Goal: Task Accomplishment & Management: Manage account settings

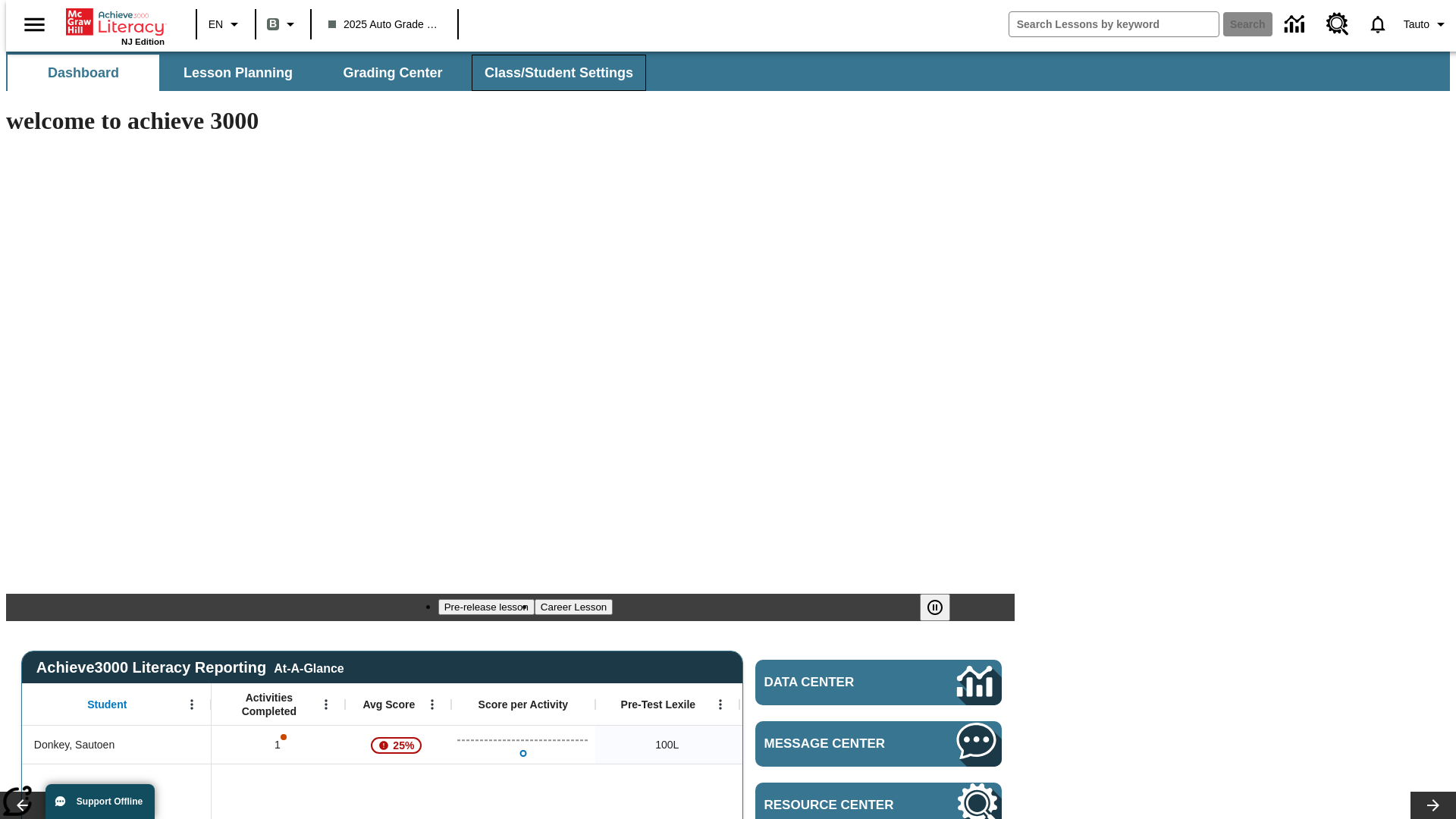
click at [550, 73] on span "Class/Student Settings" at bounding box center [559, 73] width 149 height 17
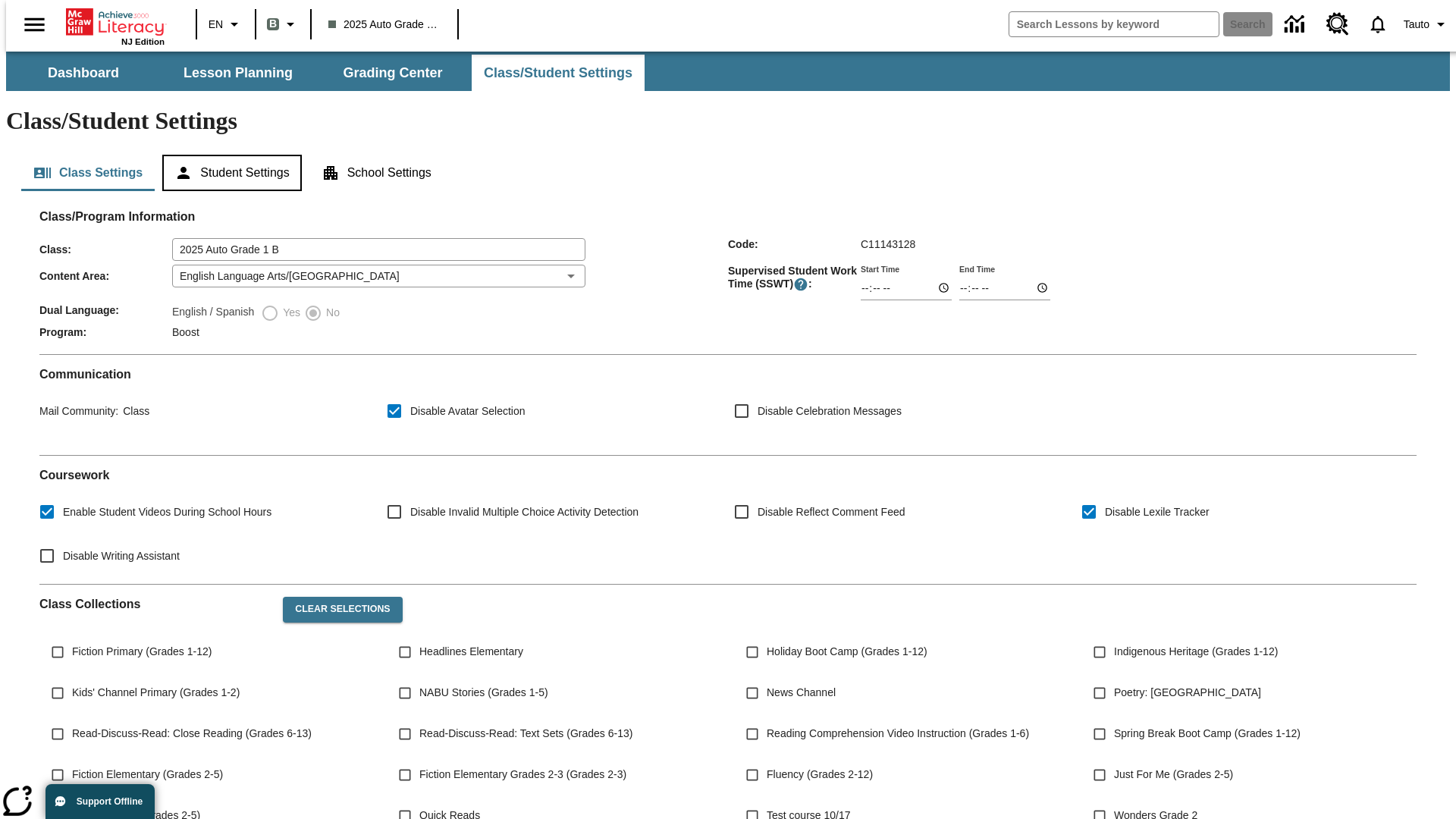
click at [228, 155] on button "Student Settings" at bounding box center [232, 173] width 139 height 36
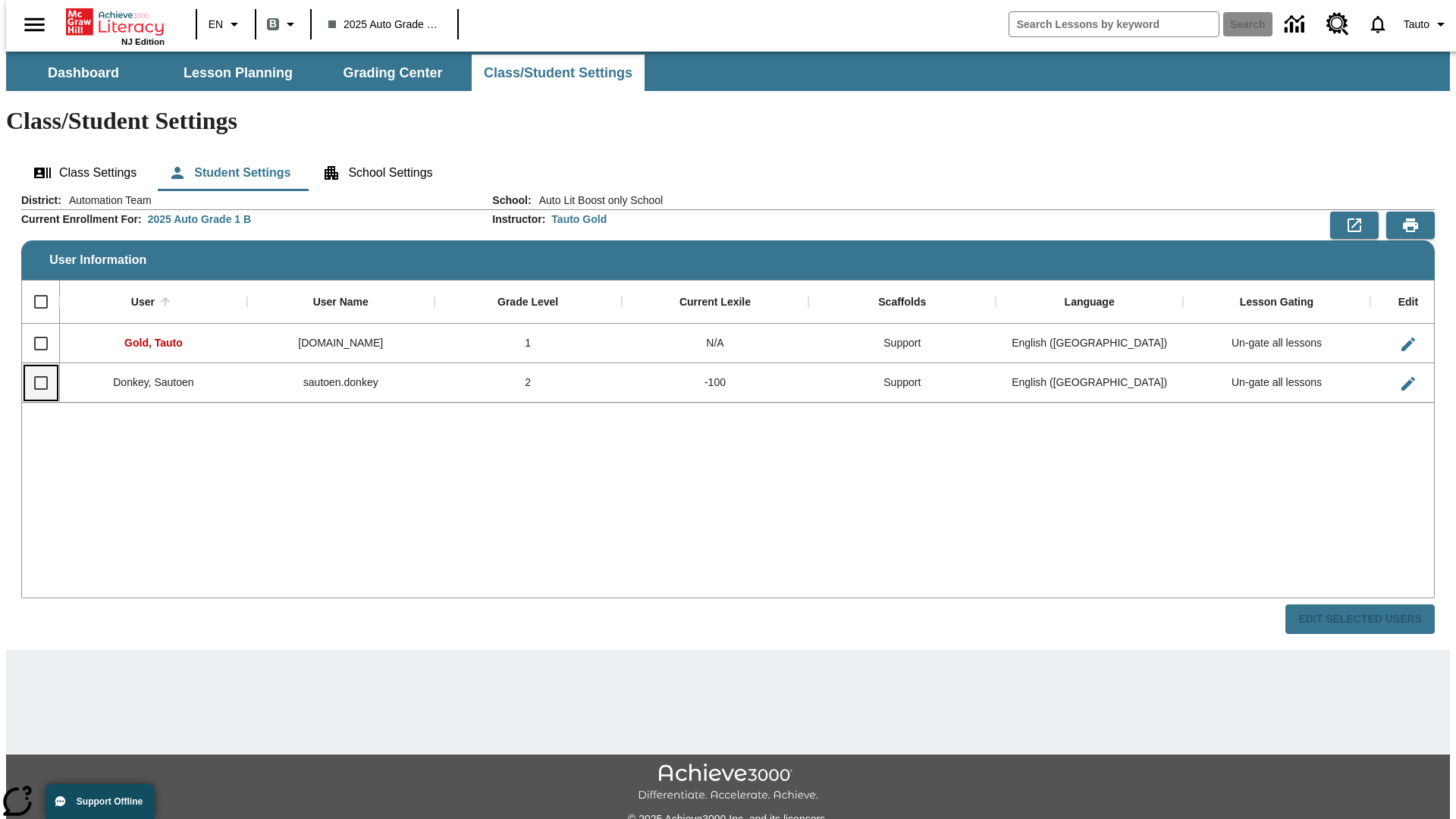
click at [34, 367] on input "Select row" at bounding box center [41, 383] width 32 height 32
checkbox input "true"
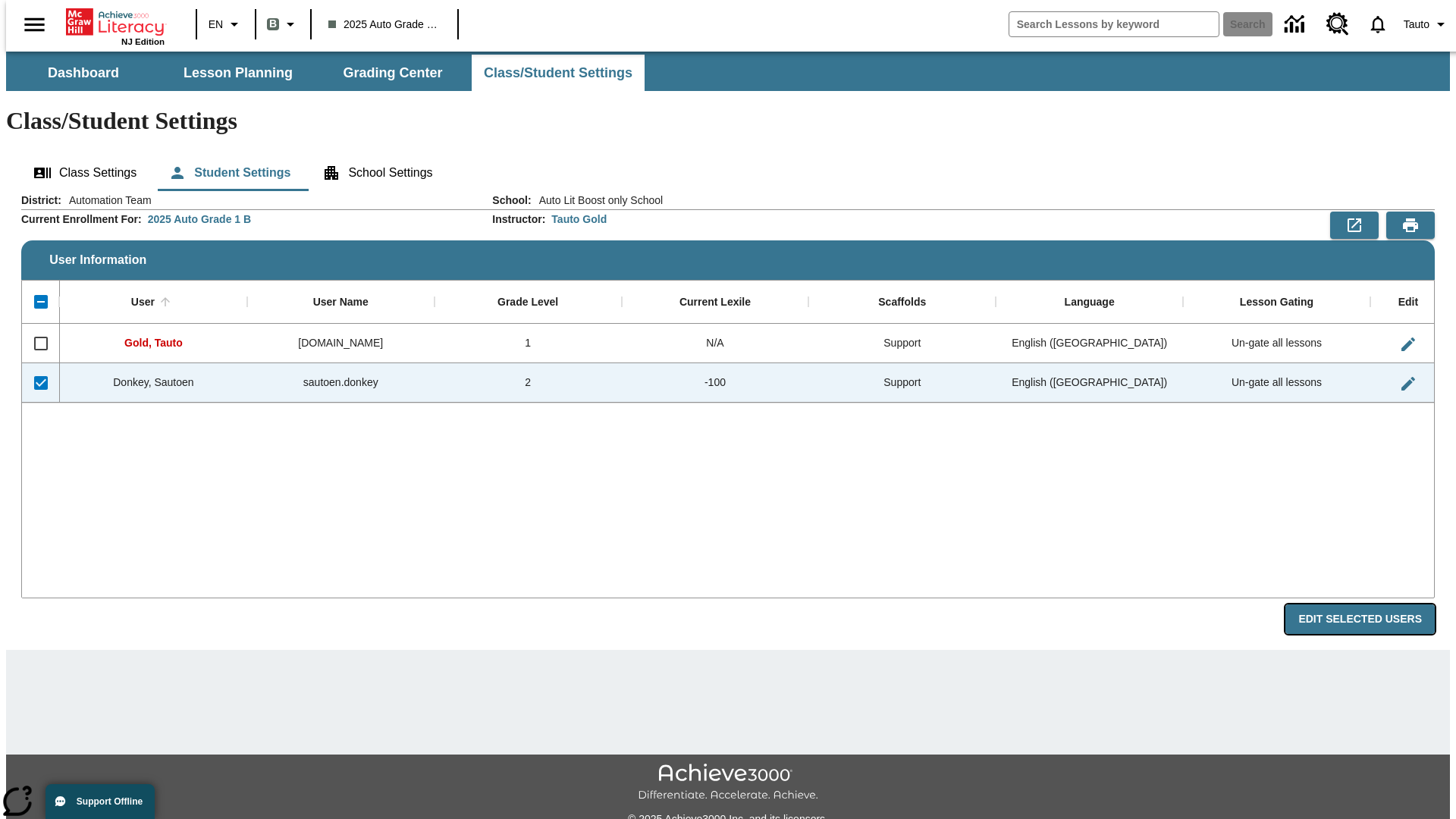
click at [1372, 604] on button "Edit Selected Users" at bounding box center [1360, 619] width 150 height 30
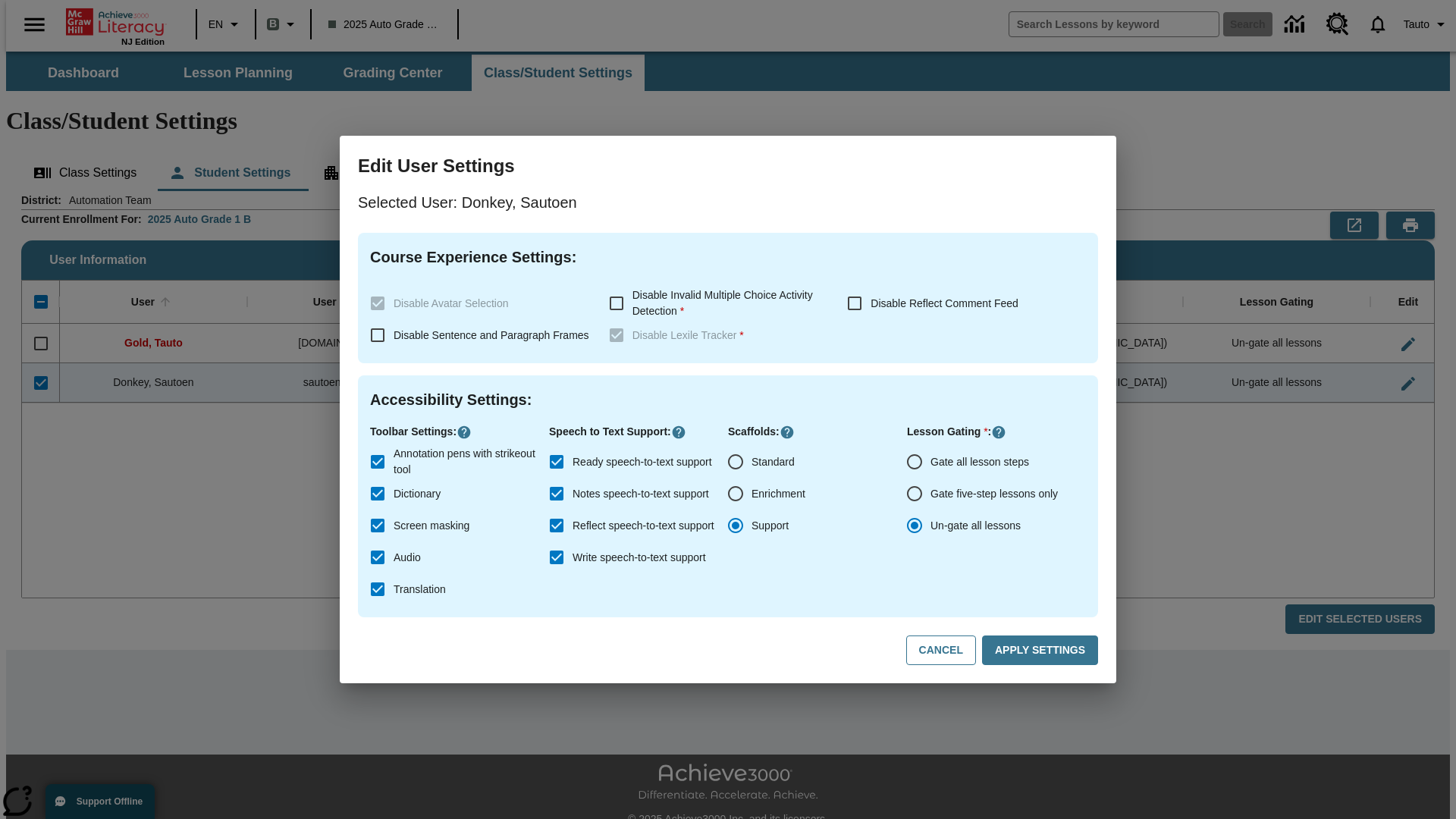
click at [915, 461] on input "Gate all lesson steps" at bounding box center [915, 462] width 32 height 32
radio input "true"
click at [1043, 650] on button "Apply Settings" at bounding box center [1040, 650] width 116 height 30
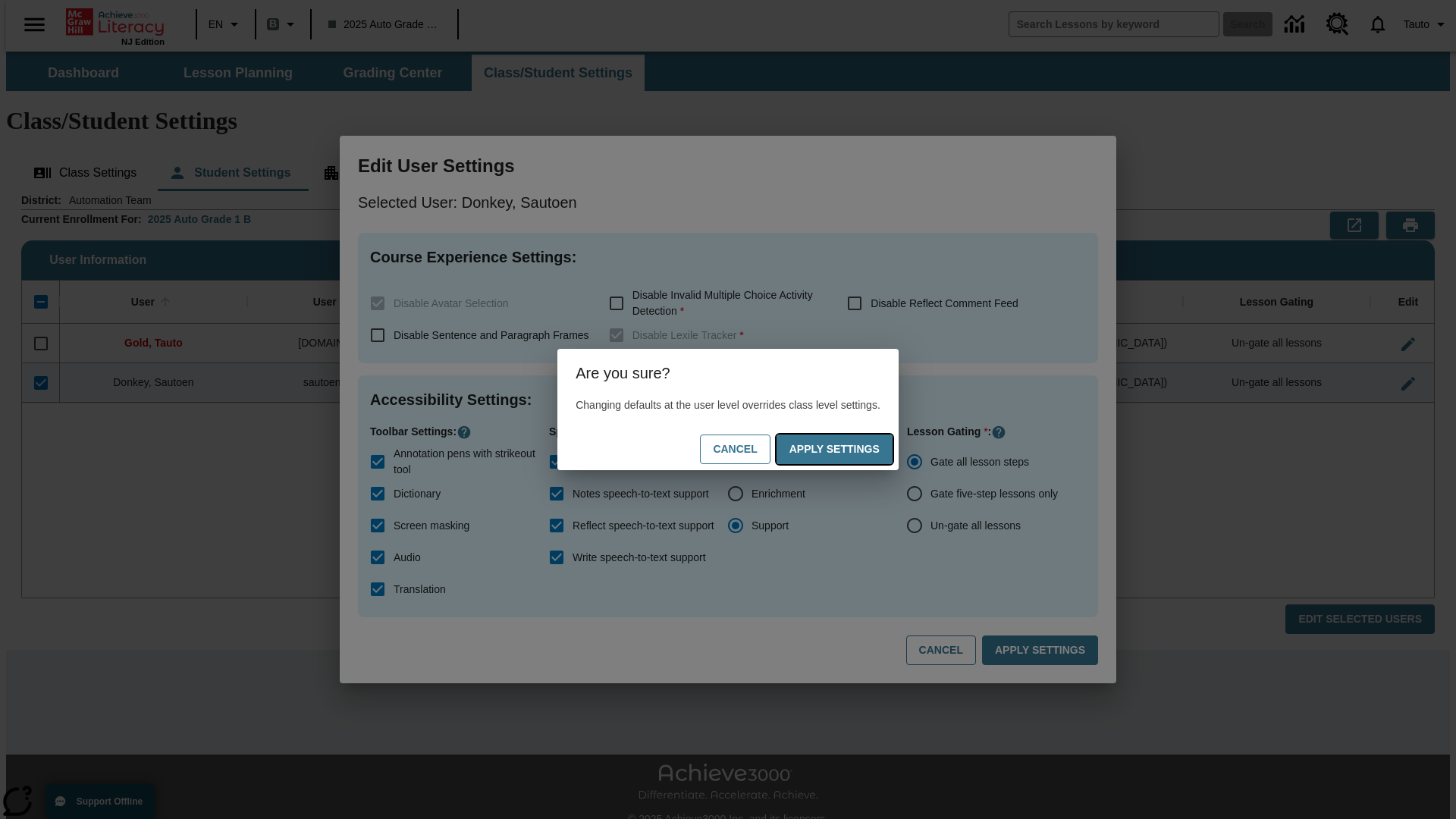
click at [849, 449] on button "Apply Settings" at bounding box center [834, 449] width 116 height 30
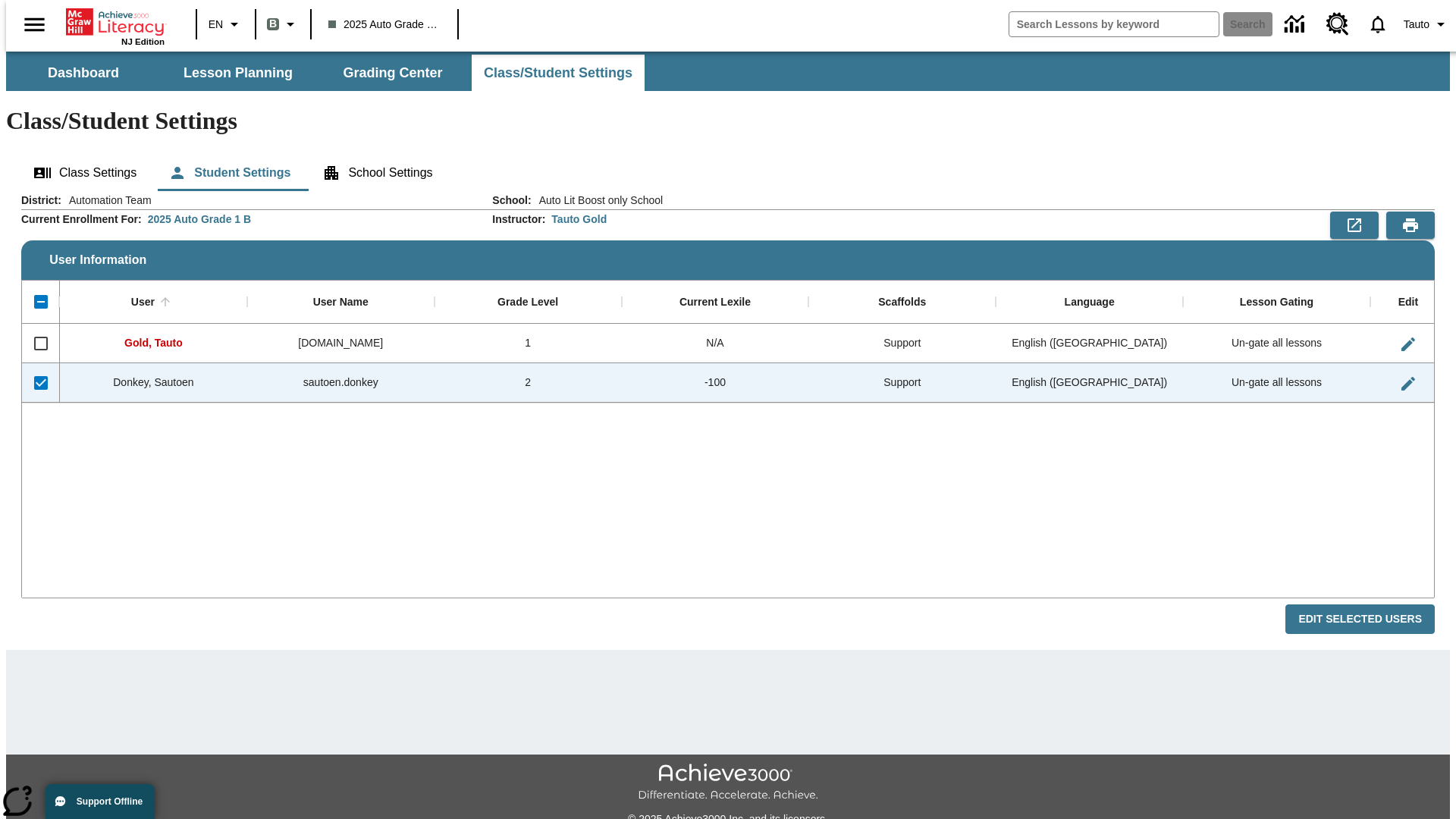
checkbox input "false"
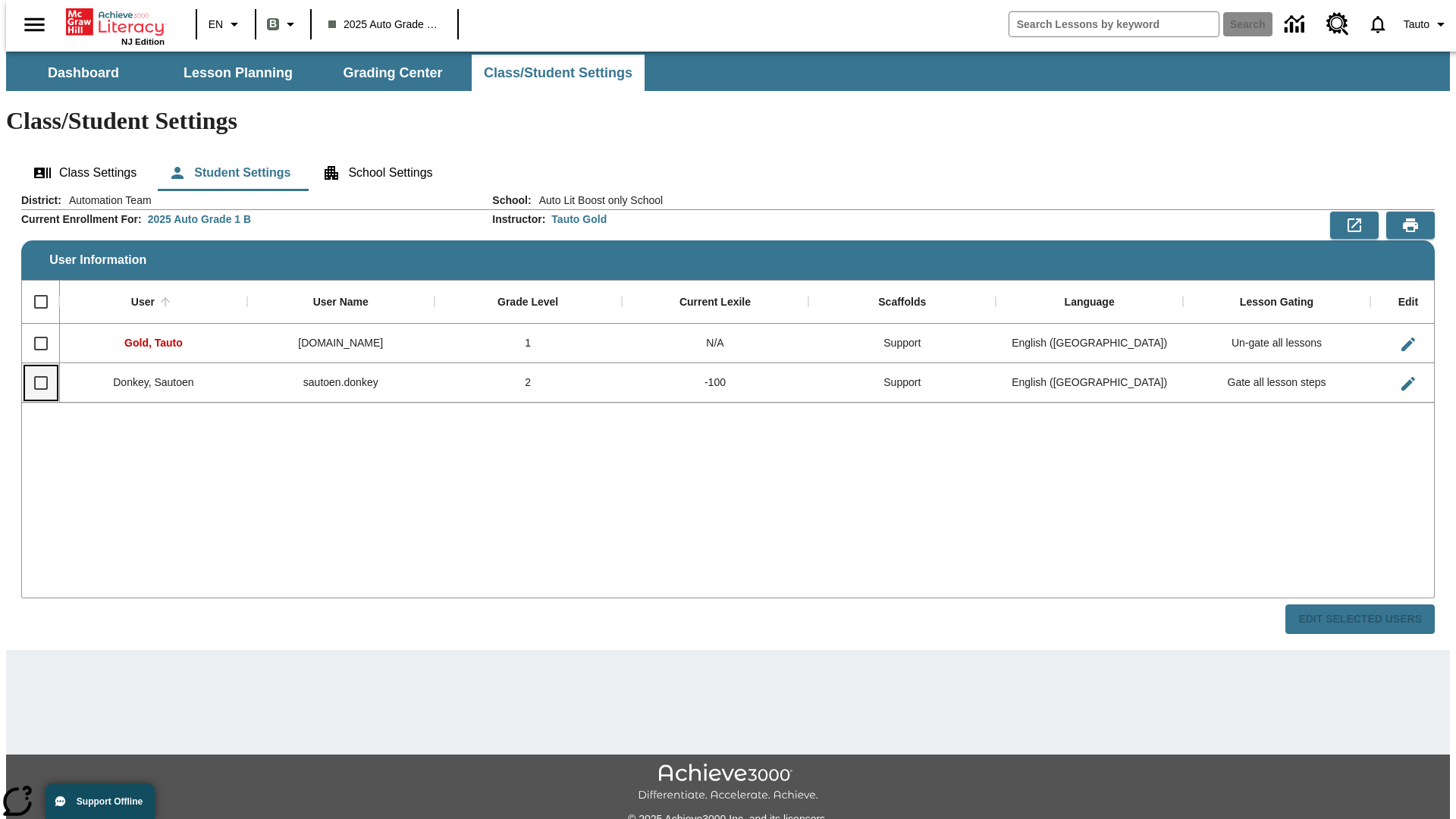
click at [34, 367] on input "Select row" at bounding box center [41, 383] width 32 height 32
checkbox input "true"
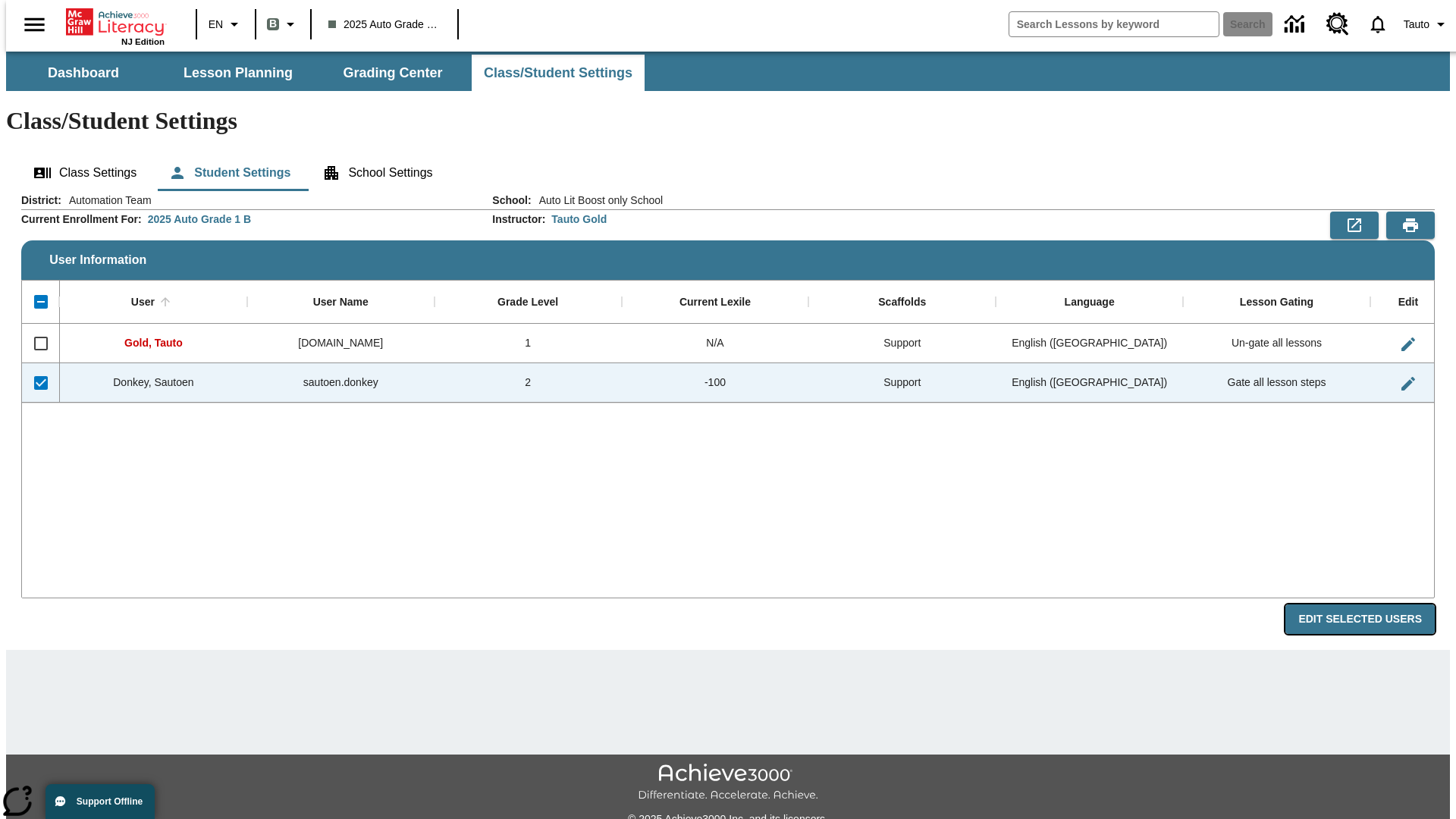
click at [1372, 604] on button "Edit Selected Users" at bounding box center [1360, 619] width 150 height 30
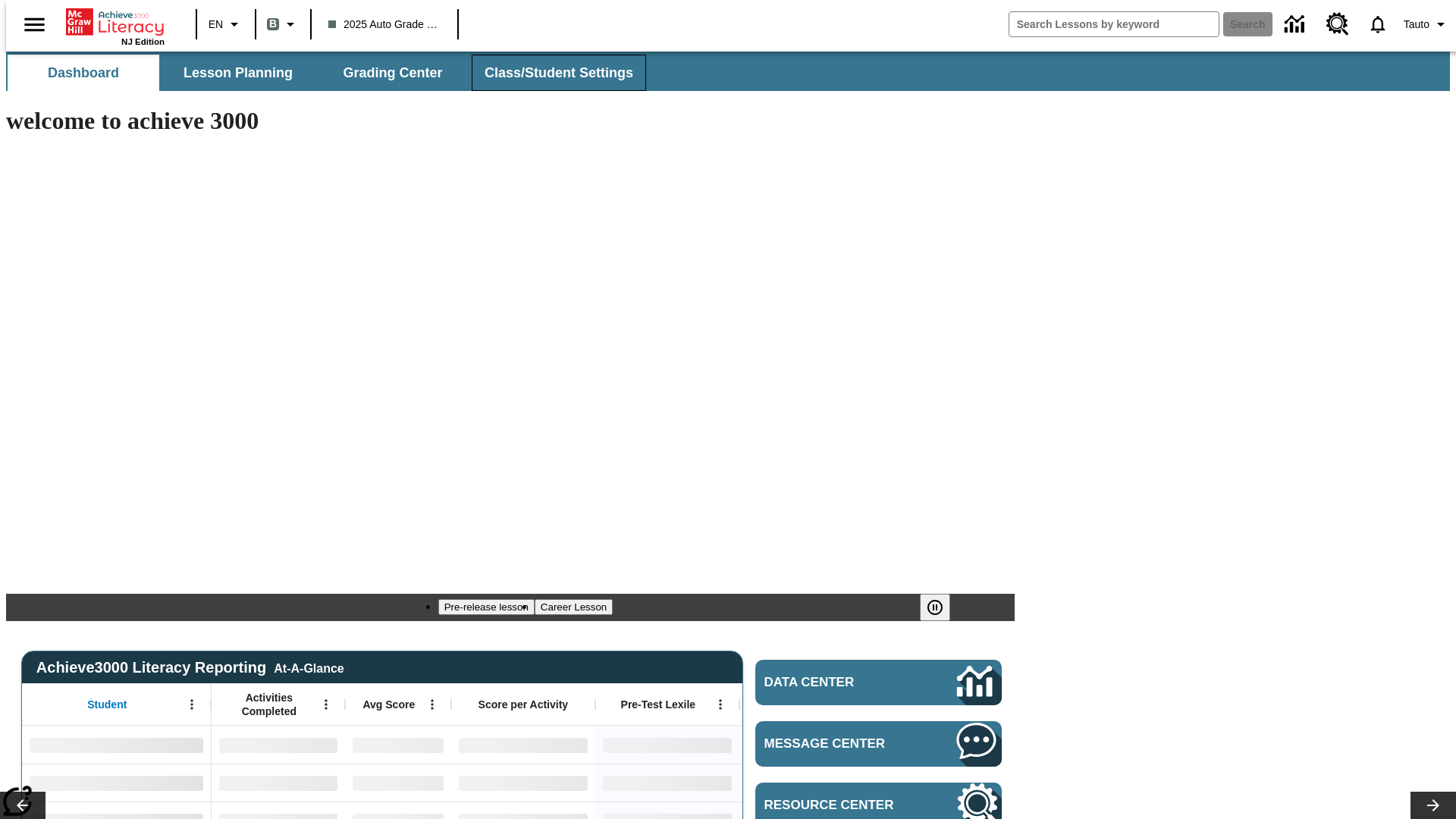
click at [550, 73] on span "Class/Student Settings" at bounding box center [559, 73] width 149 height 17
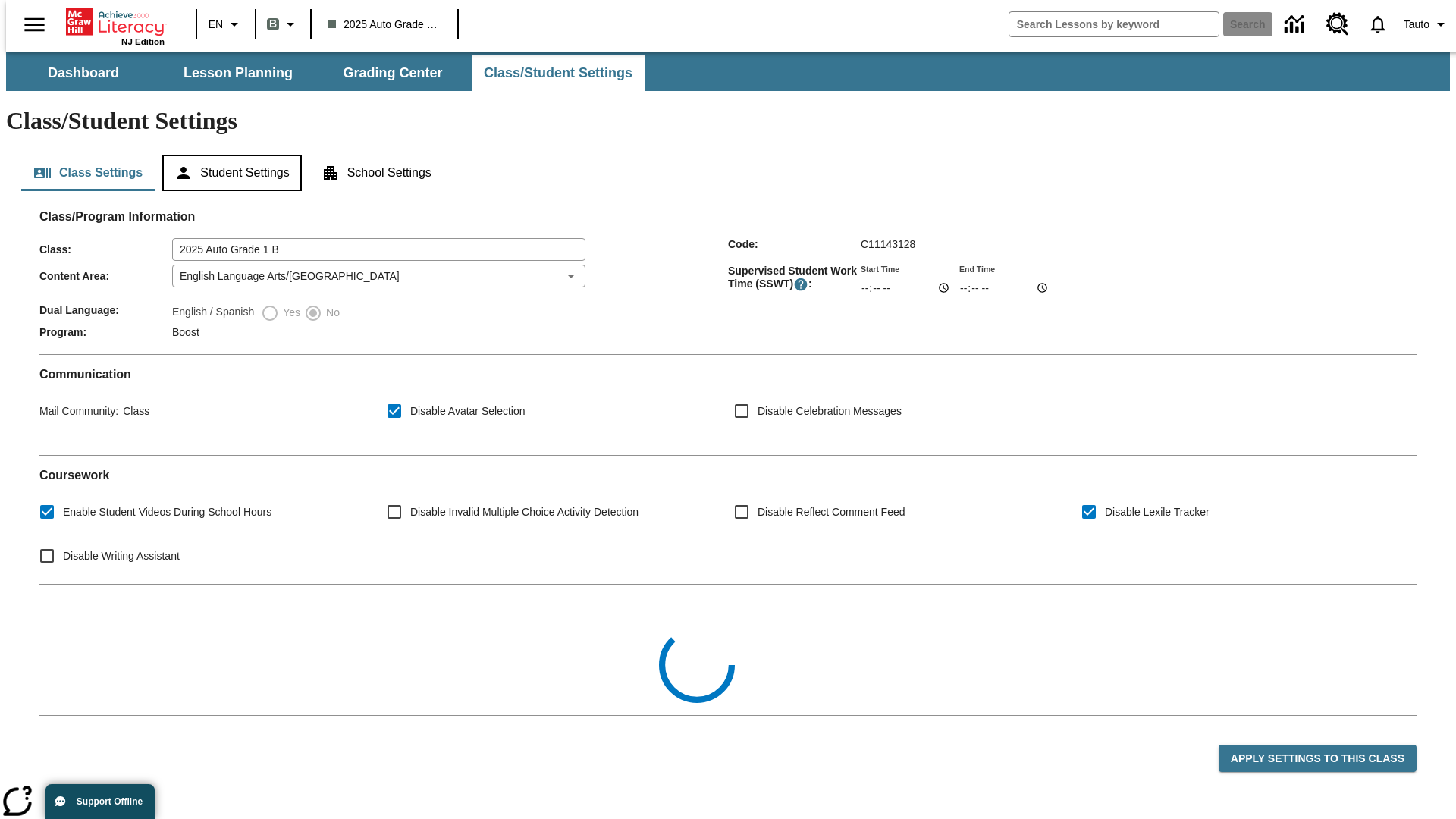
click at [228, 155] on button "Student Settings" at bounding box center [232, 173] width 139 height 36
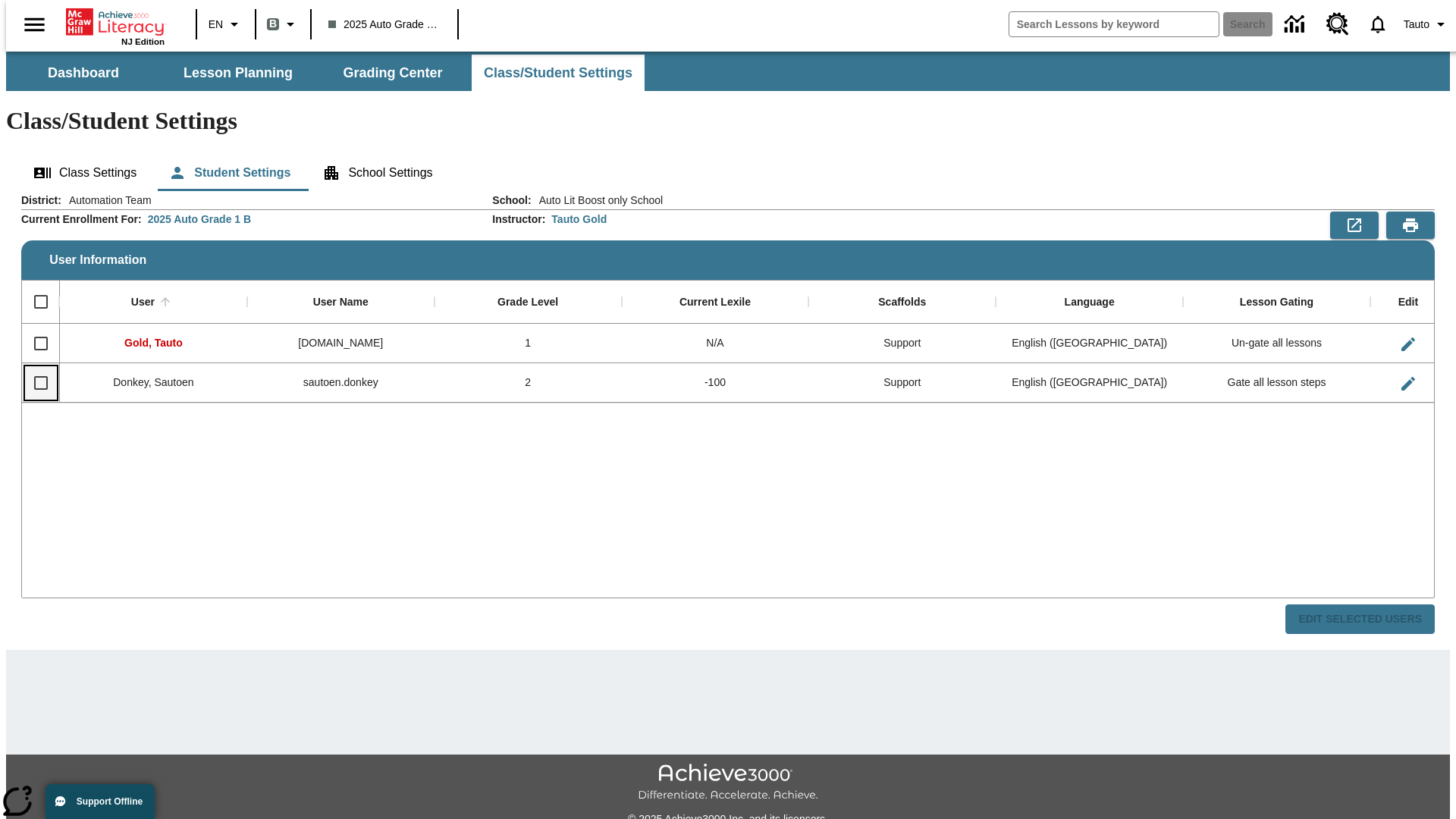
click at [34, 367] on input "Select row" at bounding box center [41, 383] width 32 height 32
checkbox input "true"
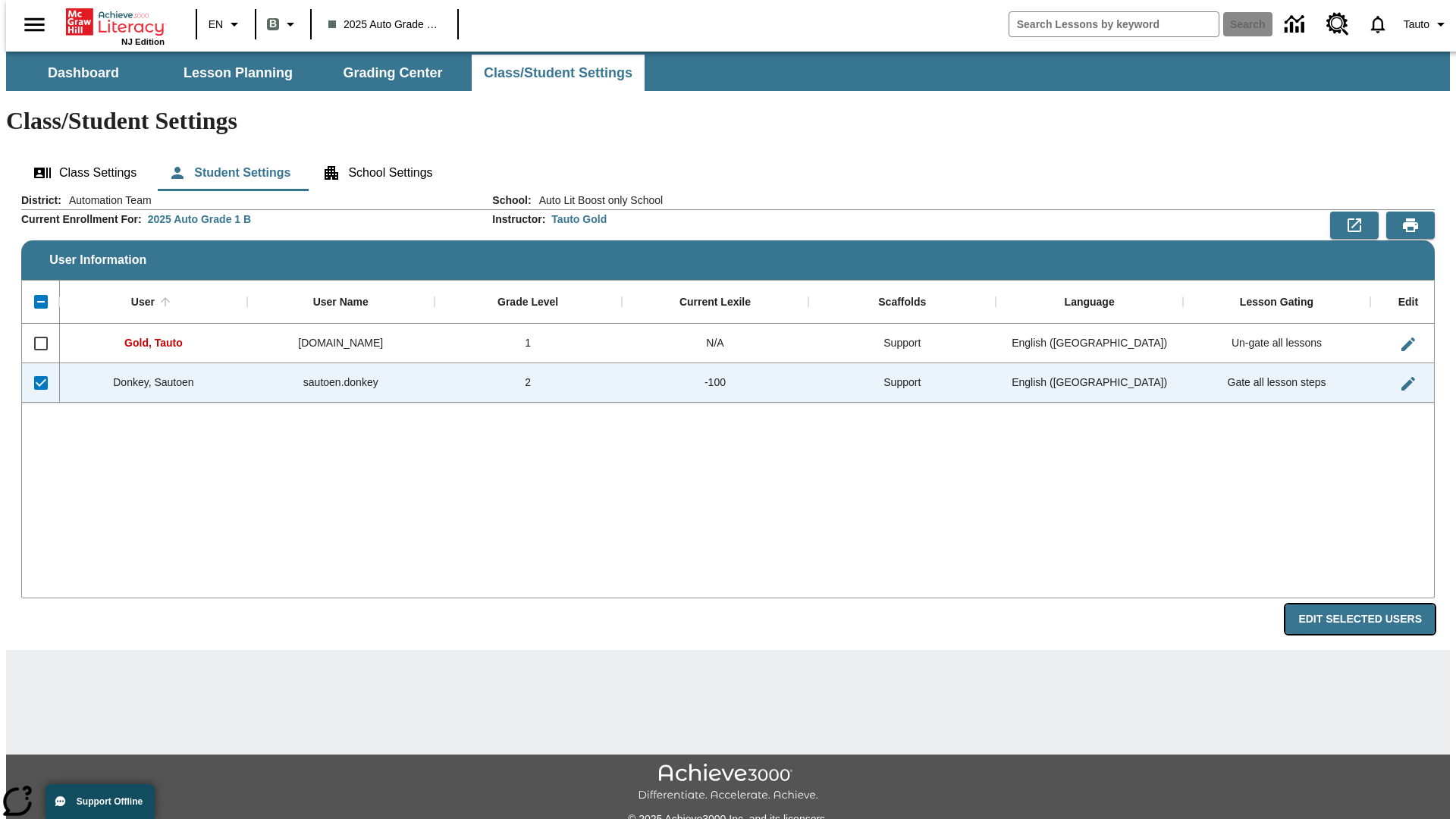
click at [1372, 604] on button "Edit Selected Users" at bounding box center [1360, 619] width 150 height 30
